Goal: Information Seeking & Learning: Find specific fact

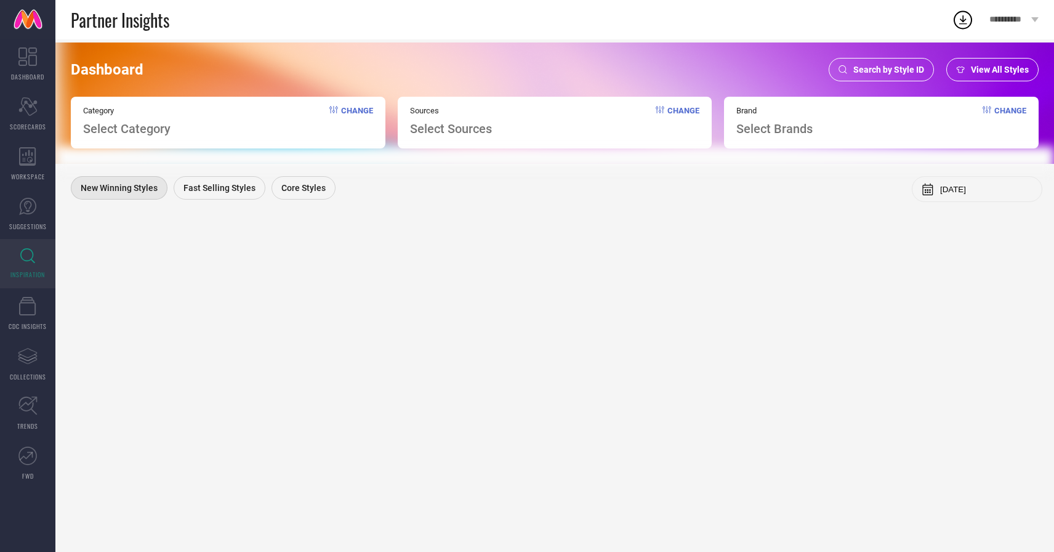
click at [882, 68] on span "Search by Style ID" at bounding box center [888, 70] width 71 height 10
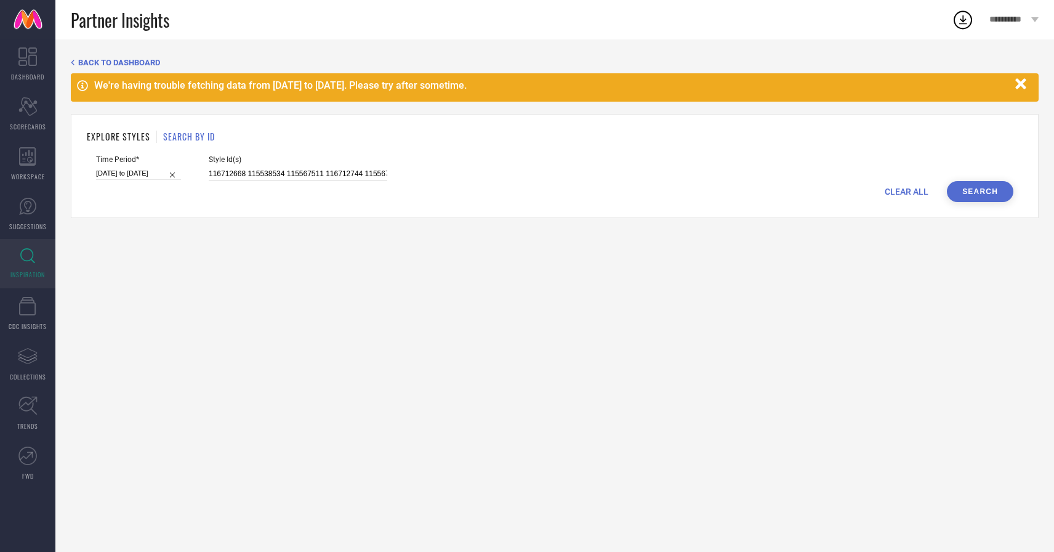
click at [319, 176] on input "116712668 115538534 115567511 116712744 115567262 115757696 115566877 116712717…" at bounding box center [298, 174] width 179 height 14
paste input "36221321 36221327 35409712 35409755 36168584 35409809 36168575 35409965 3541018…"
type input "36221321 36221327 35409712 35409755 36168584 35409809 36168575 35409965 3541018…"
select select "4"
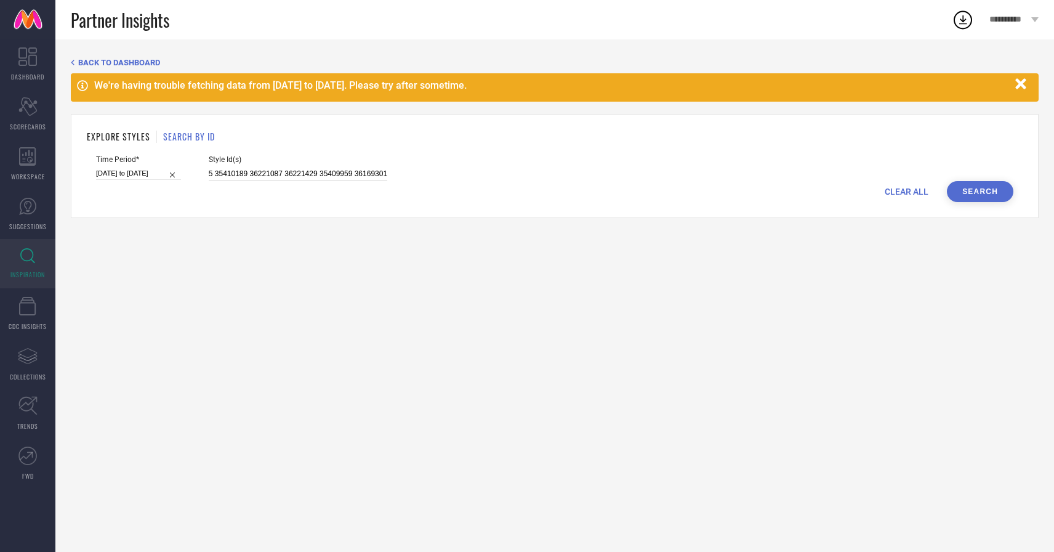
select select "2025"
select select "5"
select select "2025"
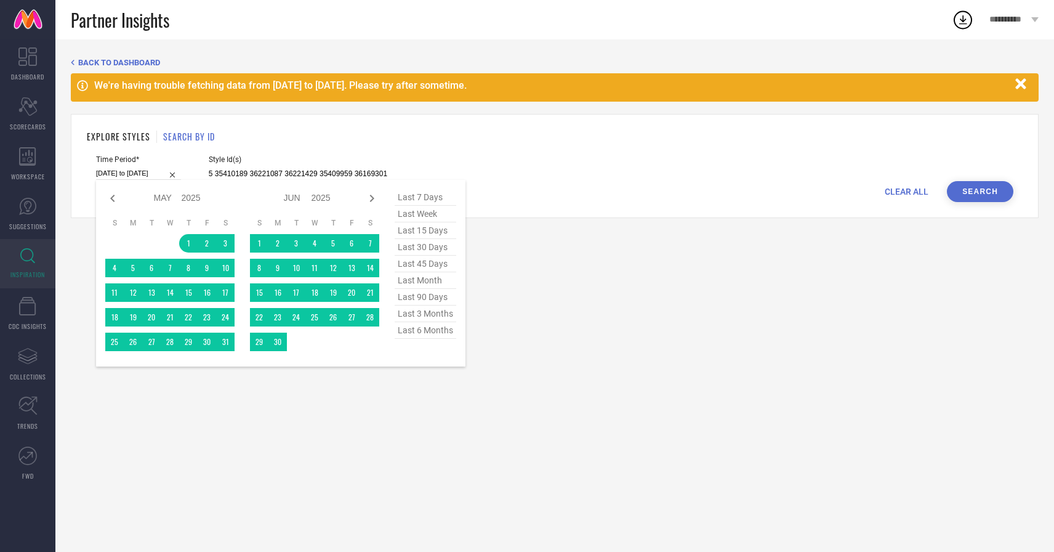
click at [114, 174] on input "01-05-2025 to 31-07-2025" at bounding box center [138, 173] width 85 height 13
type input "36221321 36221327 35409712 35409755 36168584 35409809 36168575 35409965 3541018…"
click at [415, 334] on span "last 6 months" at bounding box center [426, 330] width 62 height 17
type input "[DATE] to [DATE]"
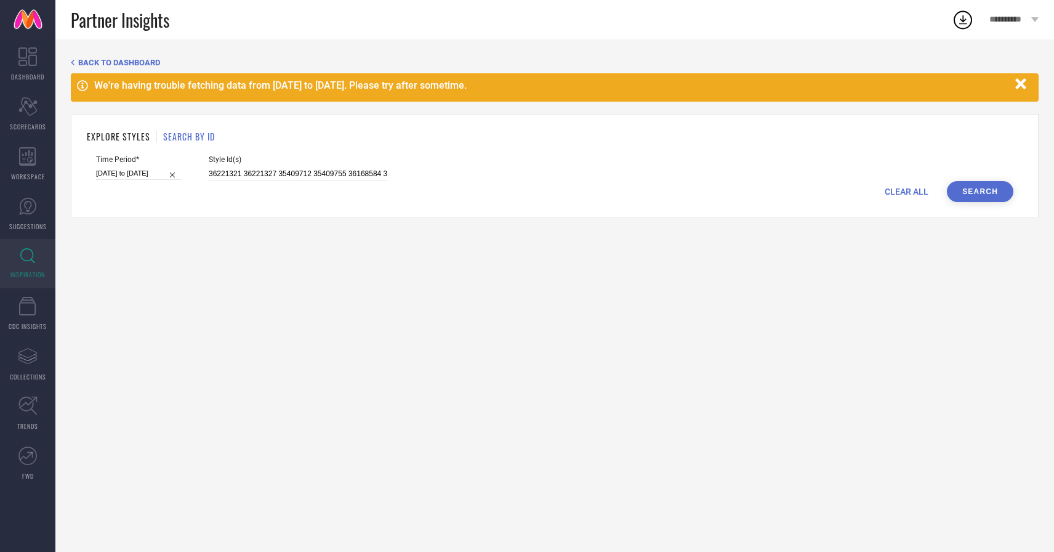
click at [962, 191] on button "Search" at bounding box center [980, 191] width 66 height 21
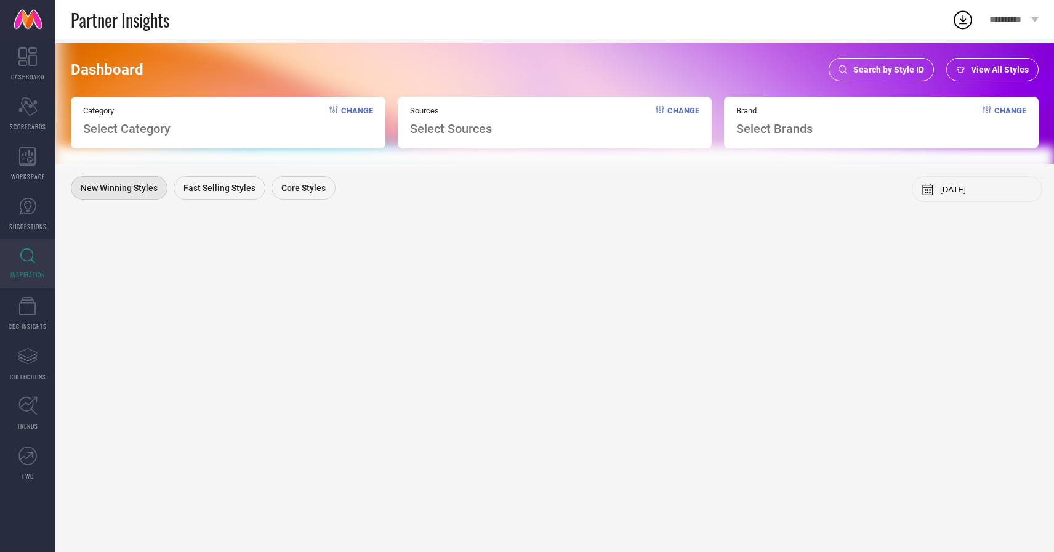
click at [869, 72] on span "Search by Style ID" at bounding box center [888, 70] width 71 height 10
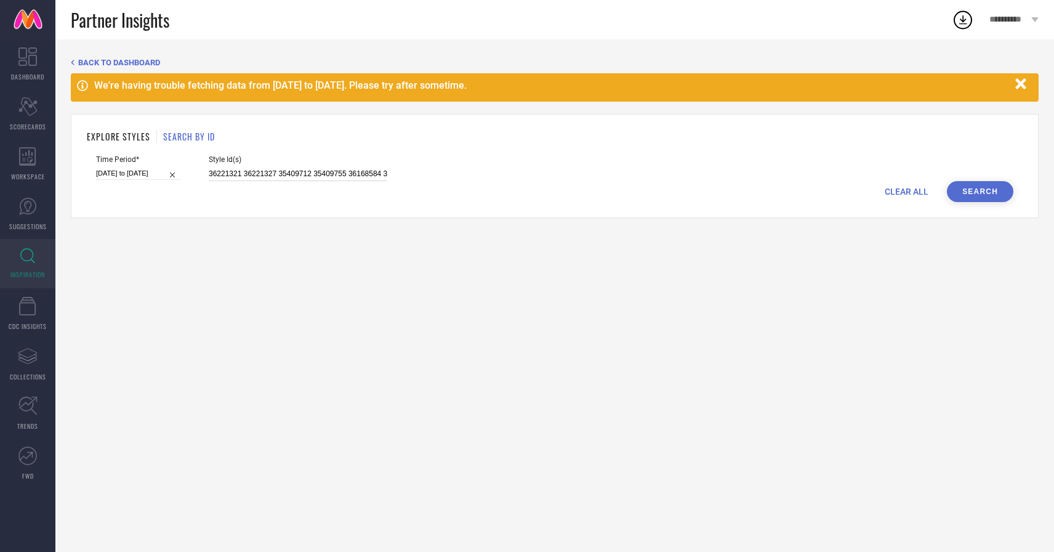
click at [236, 167] on input "36221321 36221327 35409712 35409755 36168584 35409809 36168575 35409965 3541018…" at bounding box center [298, 174] width 179 height 14
paste input "[URL][DOMAIN_NAME]"
type input "[URL][DOMAIN_NAME]"
paste input "36221321 36221327 35409712 35409755 36168584 35409809 36168575 35409965 3541018…"
type input "36221321 36221327 35409712 35409755 36168584 35409809 36168575 35409965 3541018…"
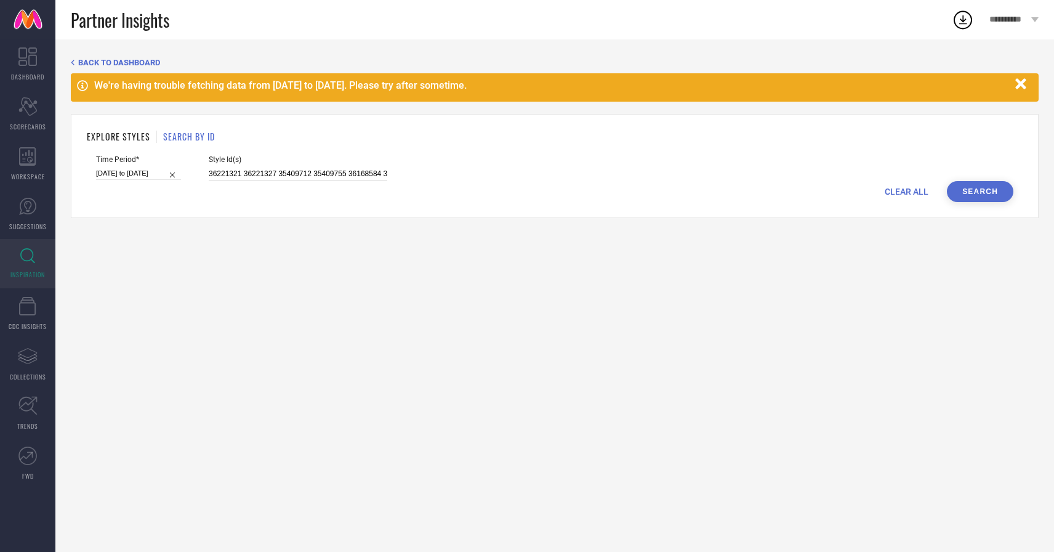
scroll to position [0, 273]
click at [114, 176] on input "[DATE] to [DATE]" at bounding box center [138, 173] width 85 height 13
select select "2"
select select "2025"
select select "3"
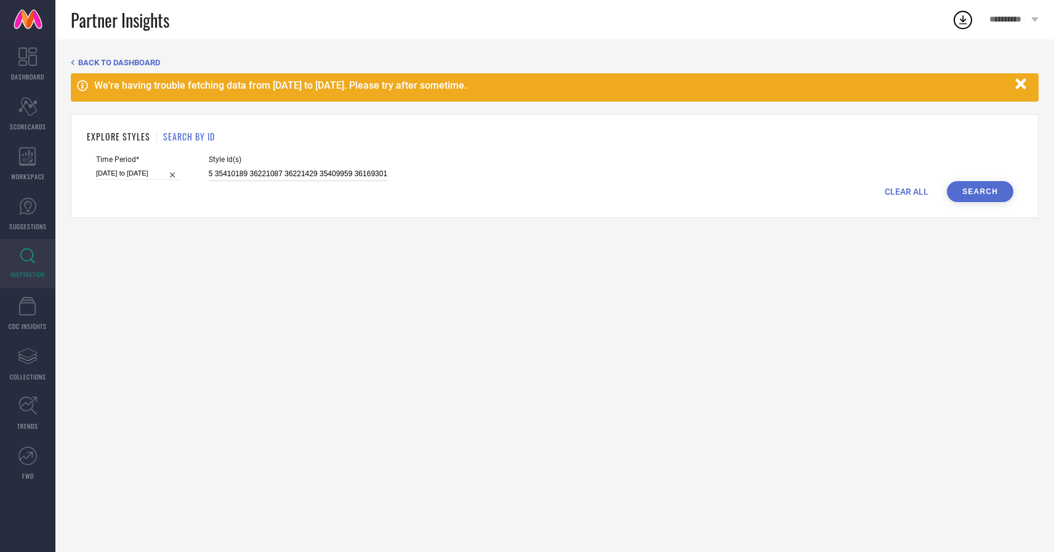
select select "2025"
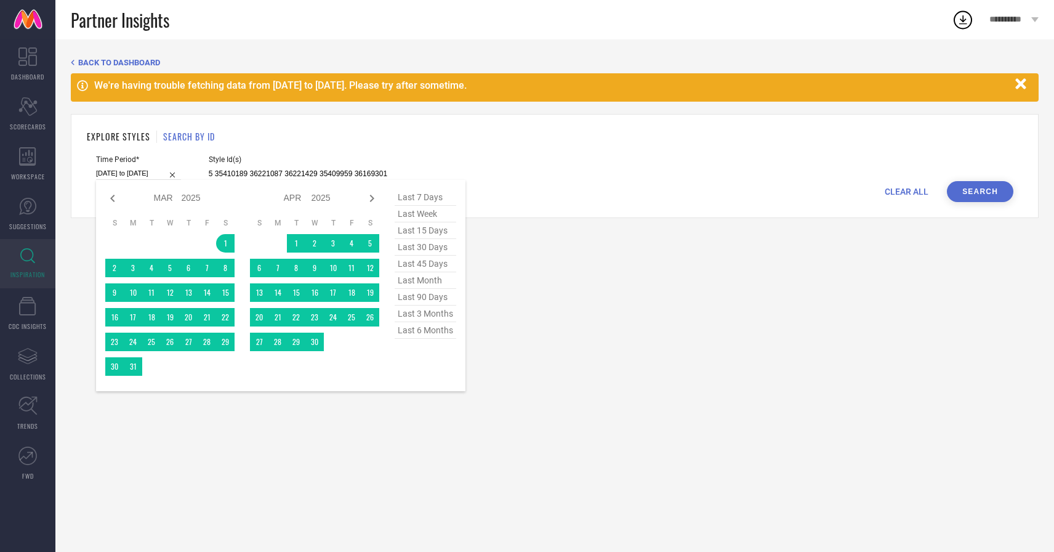
type input "36221321 36221327 35409712 35409755 36168584 35409809 36168575 35409965 3541018…"
click at [421, 330] on span "last 6 months" at bounding box center [426, 330] width 62 height 17
type input "[DATE] to [DATE]"
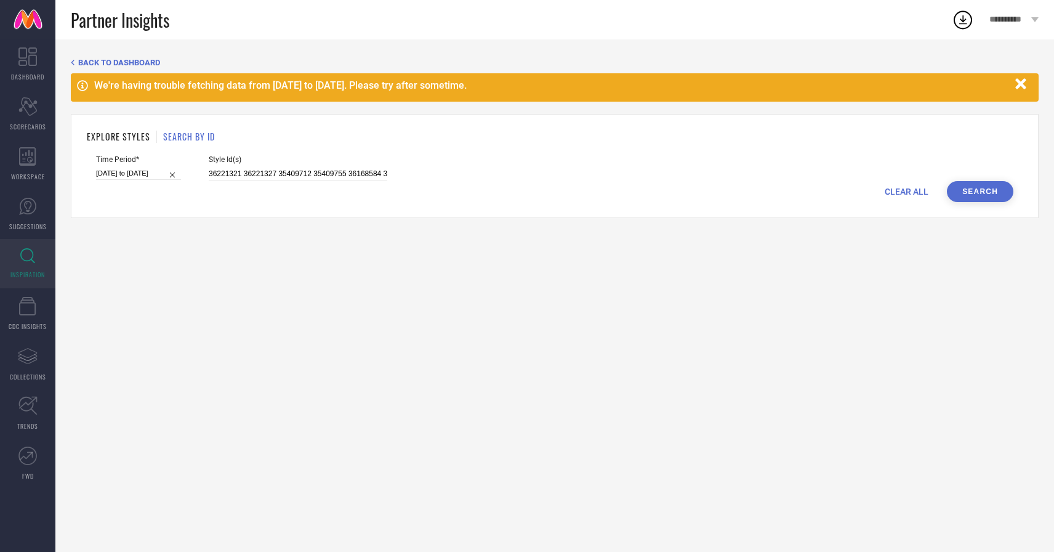
click at [992, 196] on button "Search" at bounding box center [980, 191] width 66 height 21
